Goal: Task Accomplishment & Management: Use online tool/utility

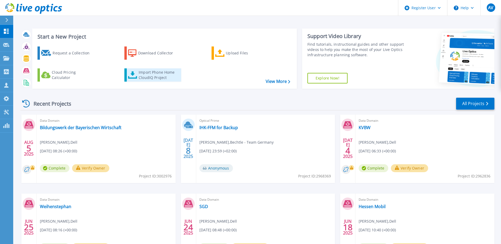
click at [161, 79] on div "Import Phone Home CloudIQ Project" at bounding box center [159, 75] width 41 height 11
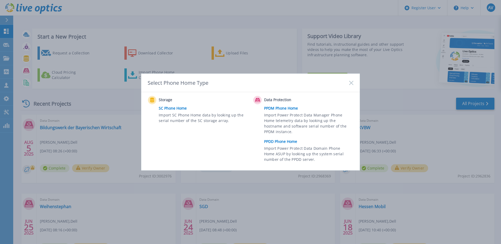
click at [279, 142] on link "PPDD Phone Home" at bounding box center [310, 142] width 92 height 8
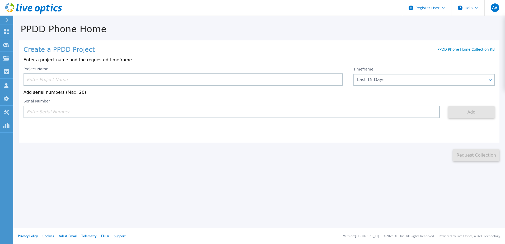
click at [73, 80] on input at bounding box center [184, 79] width 320 height 12
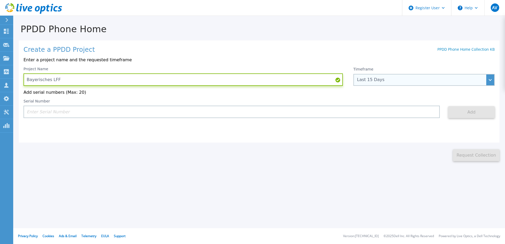
type input "Bayerisches LFF"
click at [399, 80] on div "Last 15 Days" at bounding box center [421, 79] width 128 height 5
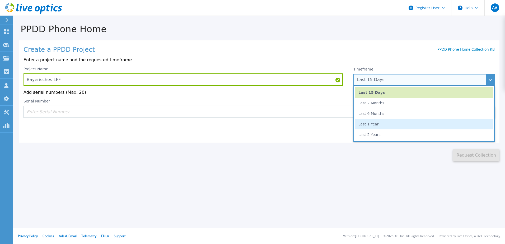
click at [368, 127] on li "Last 1 Year" at bounding box center [424, 124] width 138 height 11
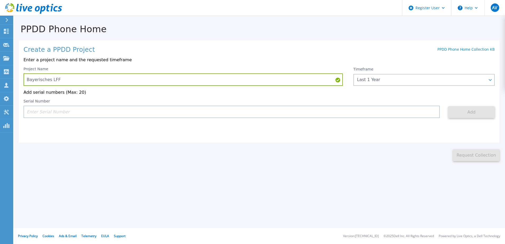
click at [51, 112] on input at bounding box center [232, 112] width 417 height 12
paste input "CKM00202500574"
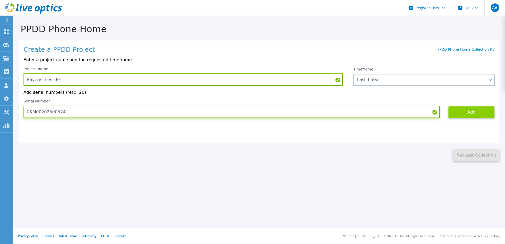
type input "CKM00202500574"
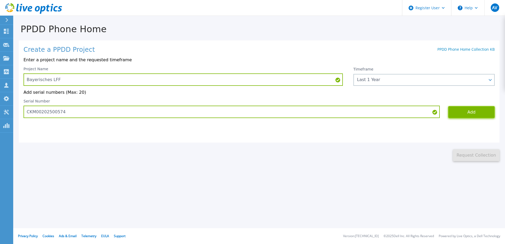
click at [462, 113] on button "Add" at bounding box center [472, 112] width 47 height 12
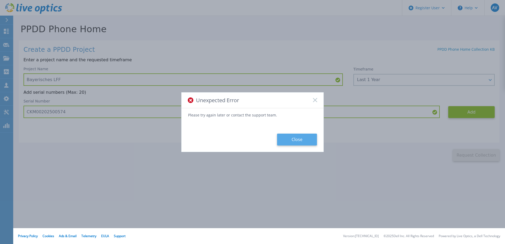
click at [295, 137] on button "Close" at bounding box center [297, 140] width 40 height 12
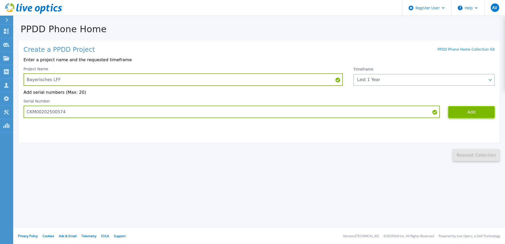
click at [470, 111] on button "Add" at bounding box center [472, 112] width 47 height 12
